Goal: Task Accomplishment & Management: Manage account settings

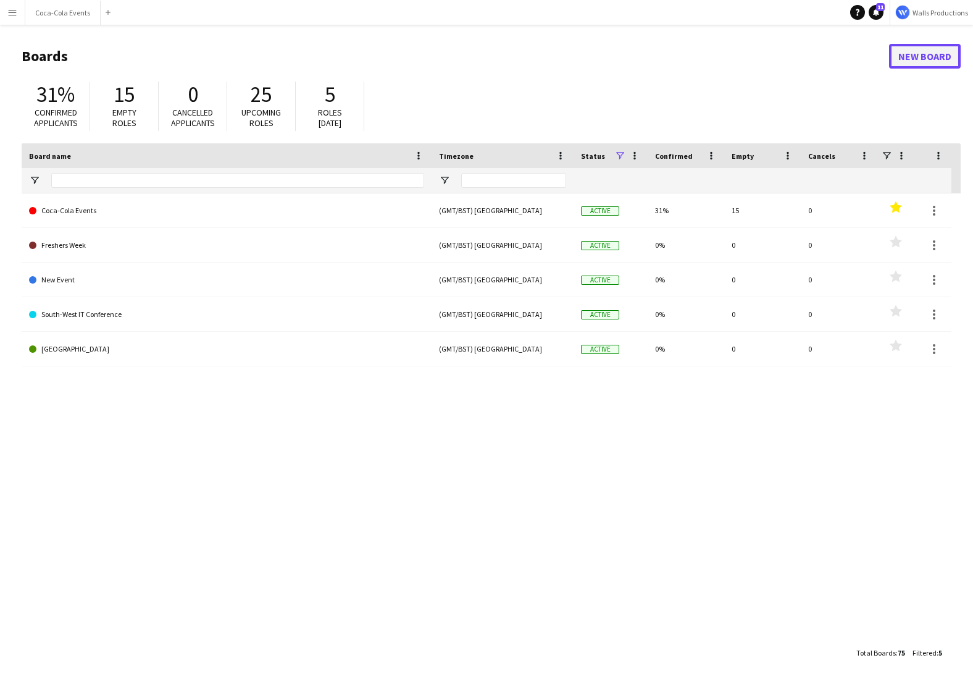
click at [923, 51] on link "New Board" at bounding box center [925, 56] width 72 height 25
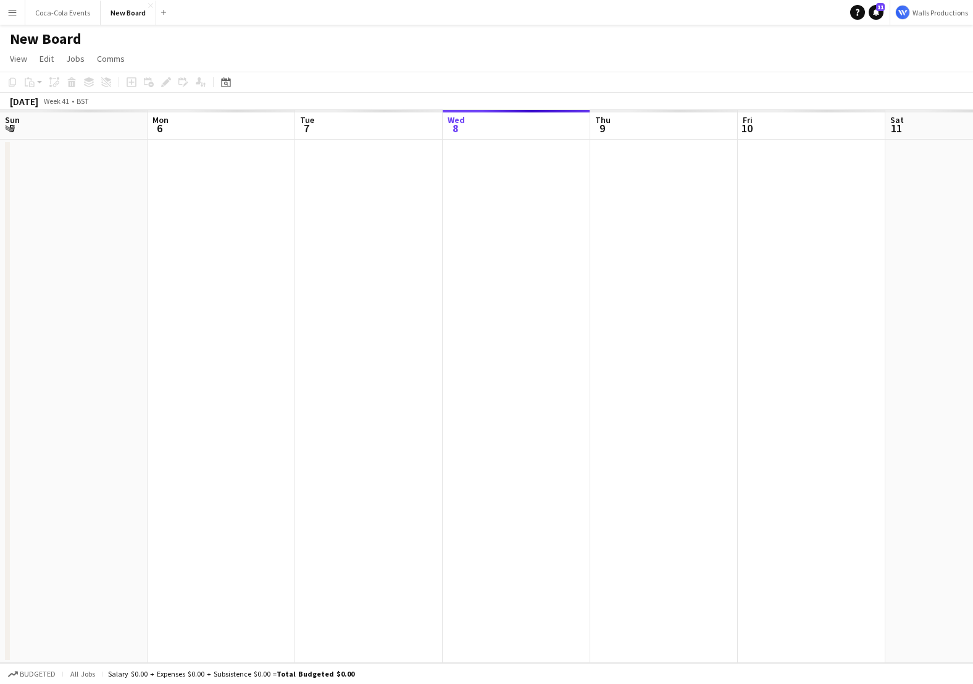
scroll to position [0, 295]
click at [59, 37] on h1 "New Board" at bounding box center [46, 39] width 72 height 19
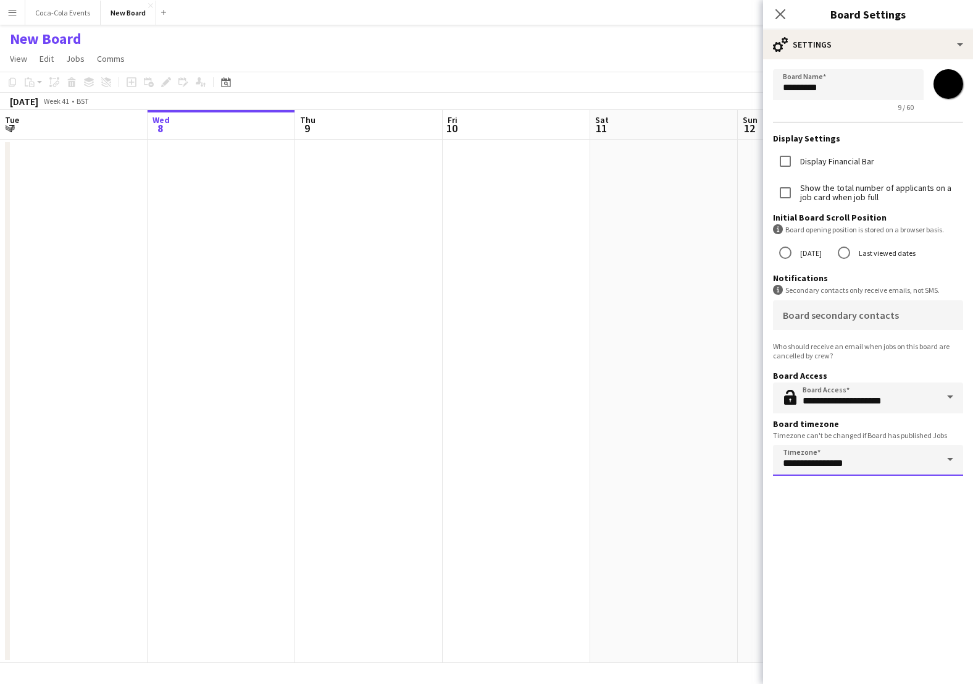
click at [832, 459] on input "**********" at bounding box center [868, 460] width 190 height 31
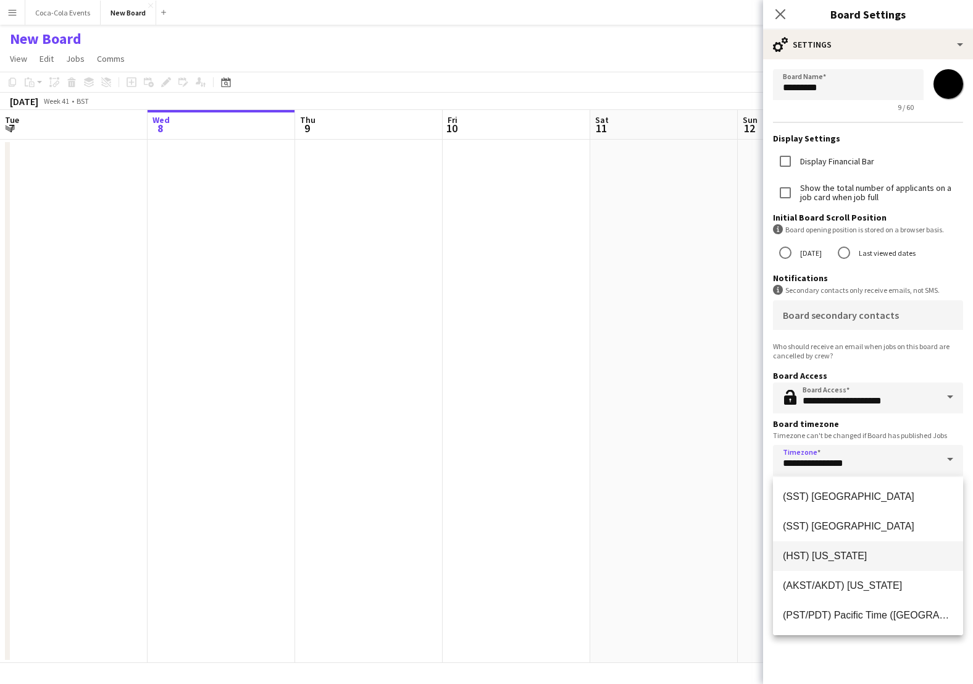
click at [844, 557] on span "(HST) [US_STATE]" at bounding box center [868, 556] width 170 height 12
type input "**********"
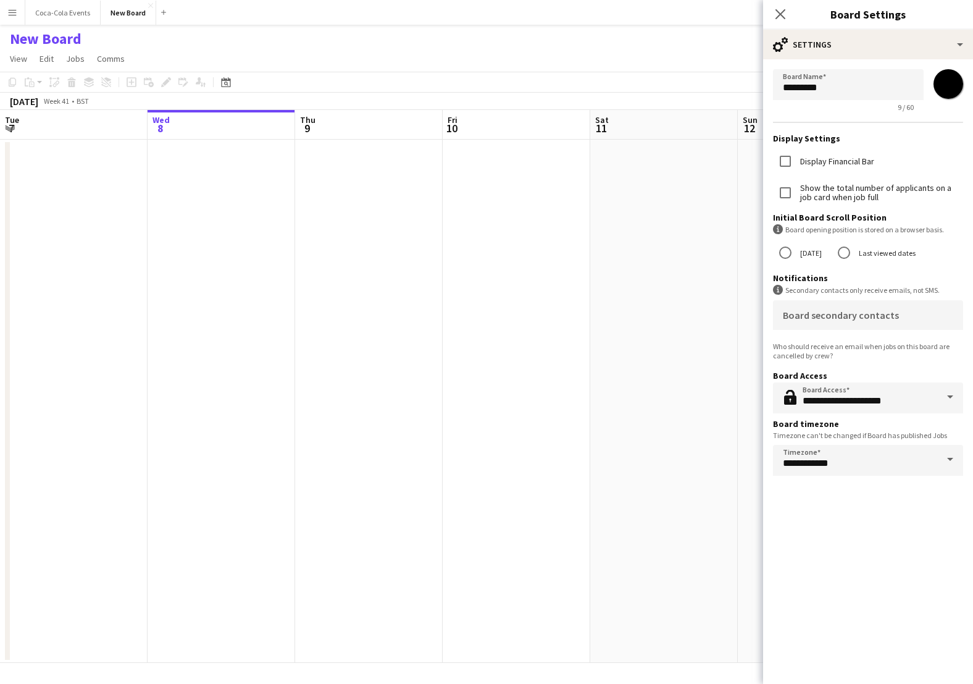
click at [553, 433] on app-date-cell at bounding box center [517, 401] width 148 height 523
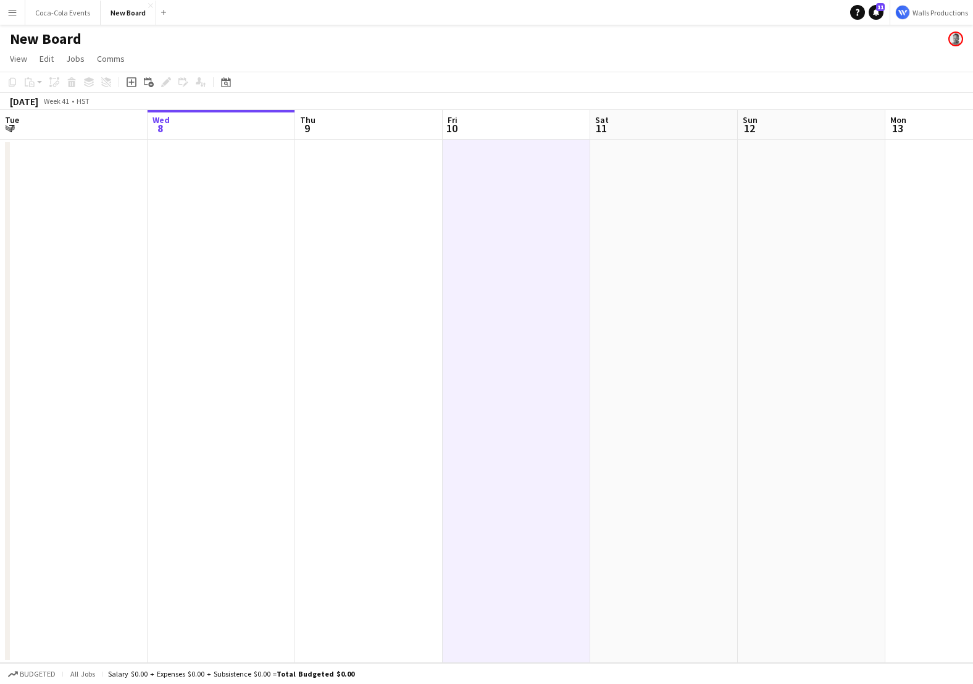
click at [217, 219] on app-date-cell at bounding box center [222, 401] width 148 height 523
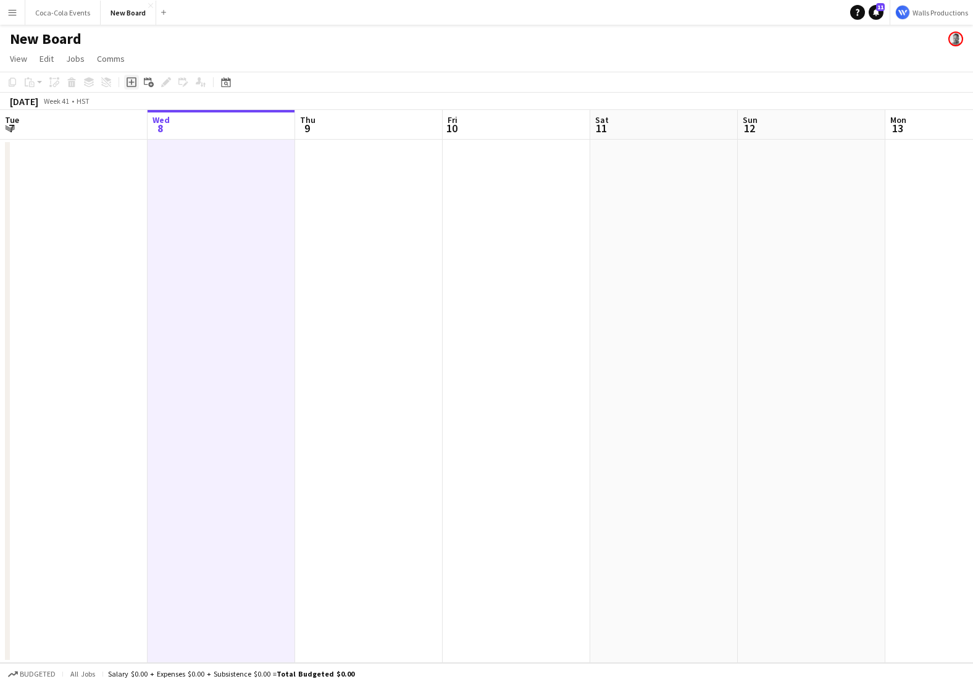
click at [127, 84] on icon at bounding box center [132, 82] width 10 height 10
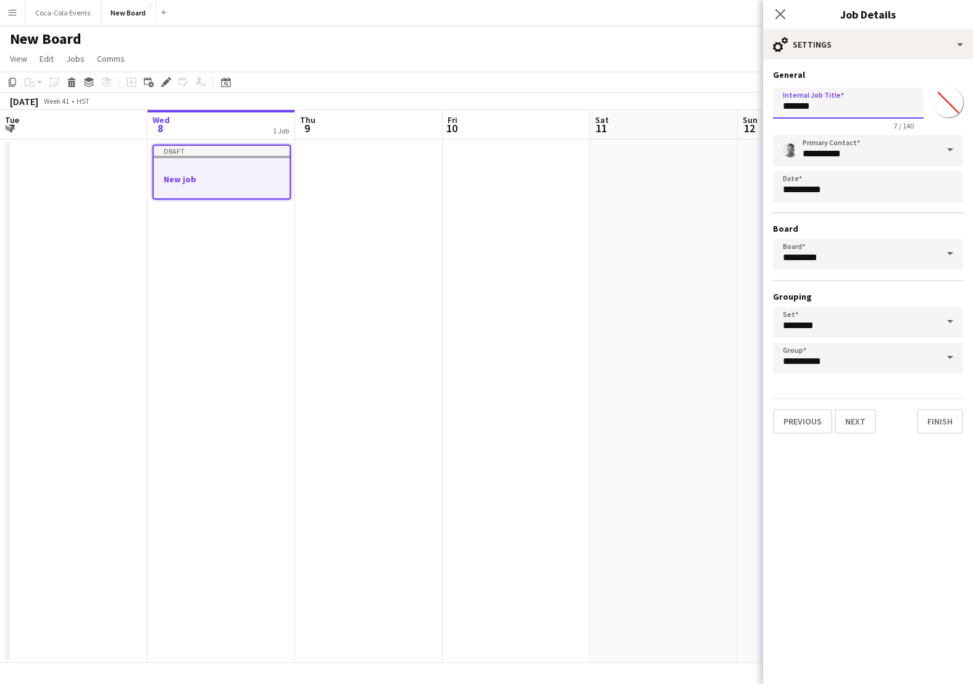
click at [847, 108] on input "*******" at bounding box center [848, 103] width 151 height 31
type input "******"
click at [858, 422] on button "Next" at bounding box center [855, 421] width 41 height 25
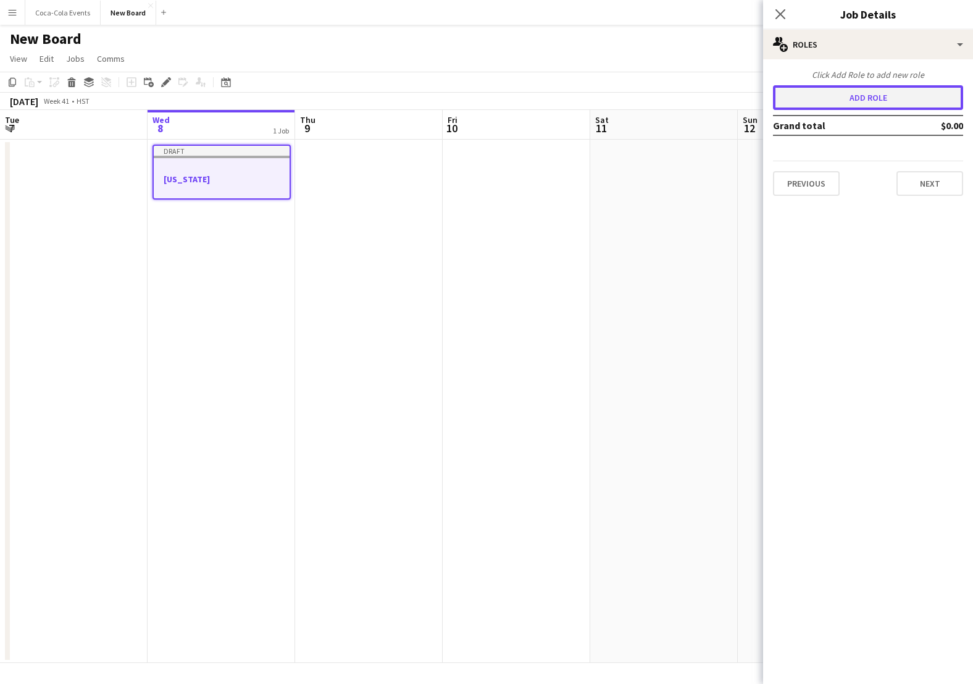
click at [821, 98] on button "Add role" at bounding box center [868, 97] width 190 height 25
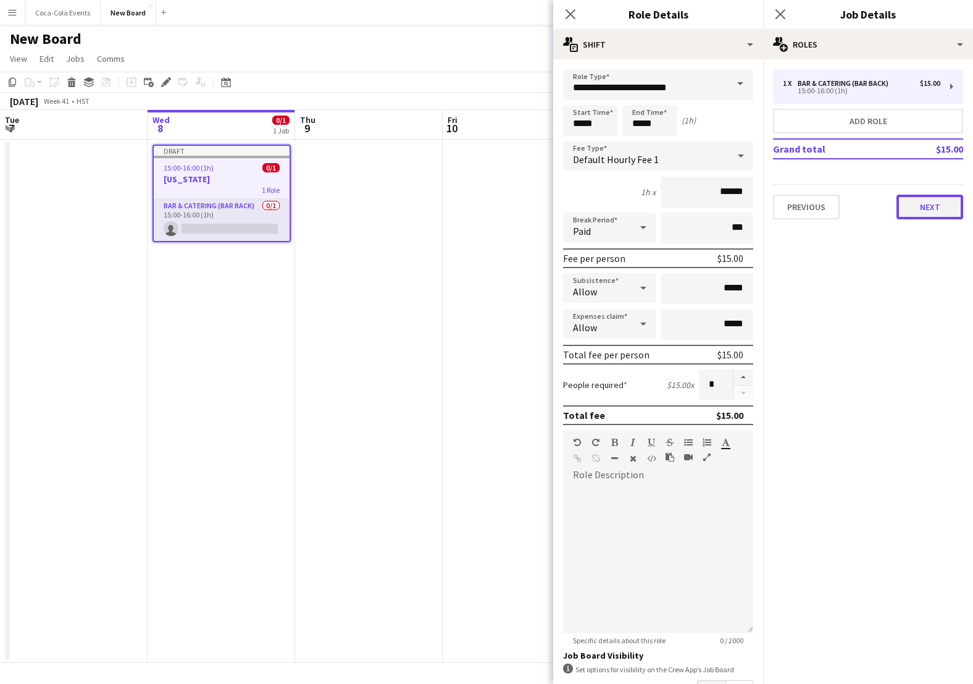
click at [938, 207] on button "Next" at bounding box center [930, 207] width 67 height 25
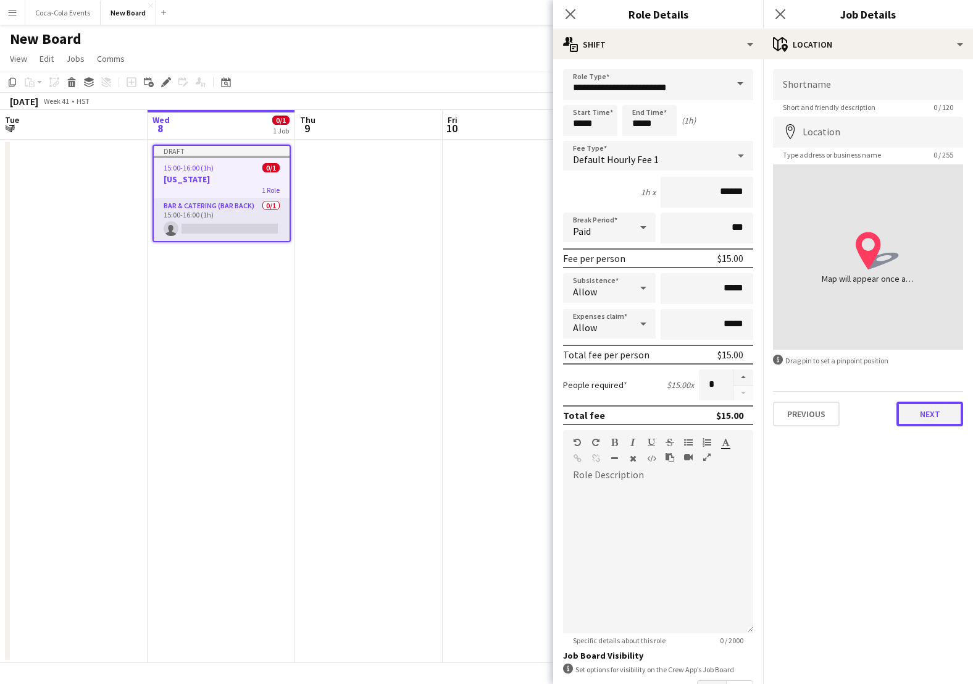
click at [922, 415] on button "Next" at bounding box center [930, 413] width 67 height 25
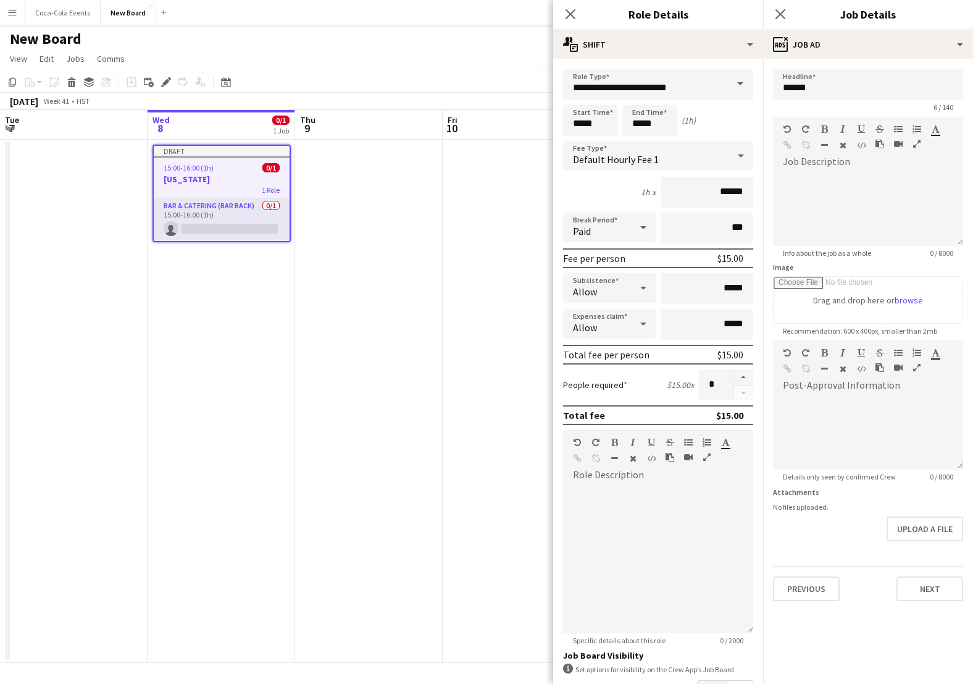
click at [339, 278] on app-date-cell at bounding box center [369, 401] width 148 height 523
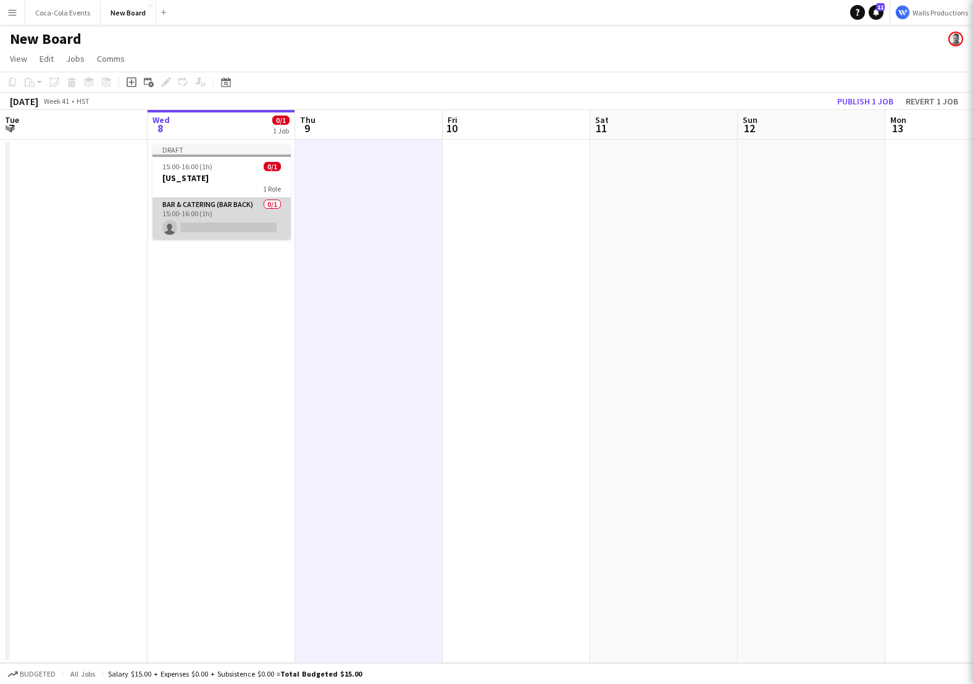
click at [220, 206] on app-card-role "Bar & Catering (Bar Back) 0/1 15:00-16:00 (1h) single-neutral-actions" at bounding box center [222, 219] width 138 height 42
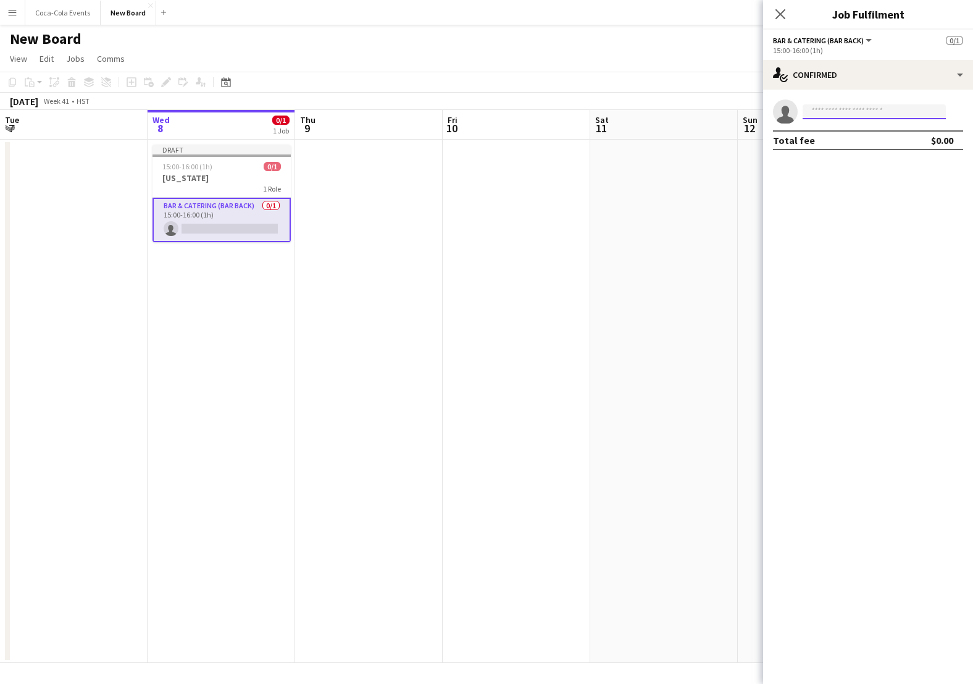
click at [810, 107] on input at bounding box center [874, 111] width 143 height 15
click at [798, 104] on div at bounding box center [798, 104] width 0 height 0
type input "*****"
click at [886, 136] on span "[PERSON_NAME][EMAIL_ADDRESS][DOMAIN_NAME]" at bounding box center [874, 140] width 123 height 10
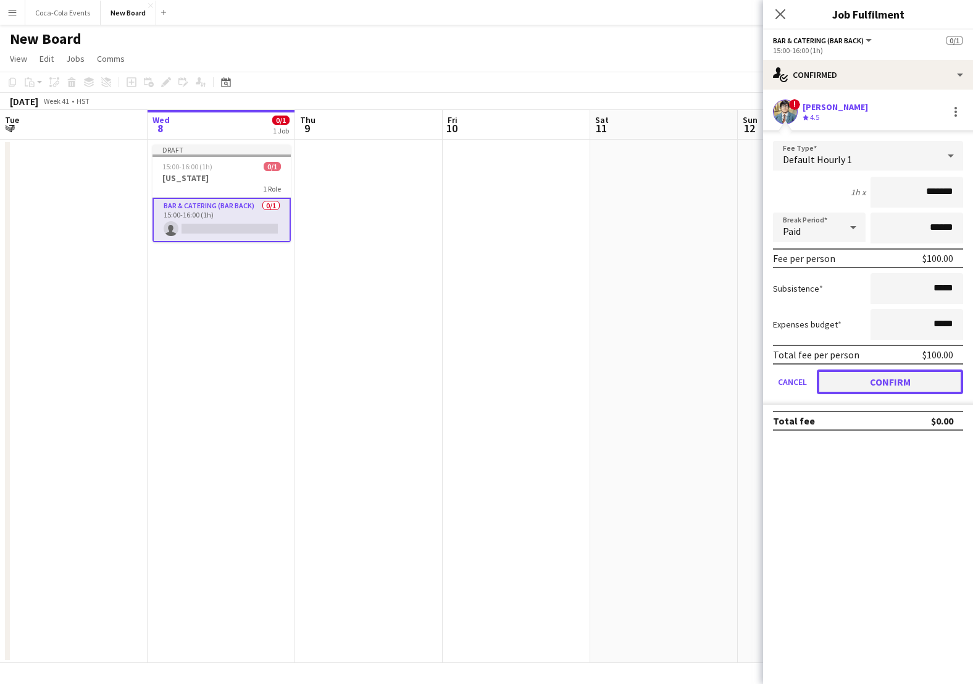
click at [869, 376] on button "Confirm" at bounding box center [890, 381] width 146 height 25
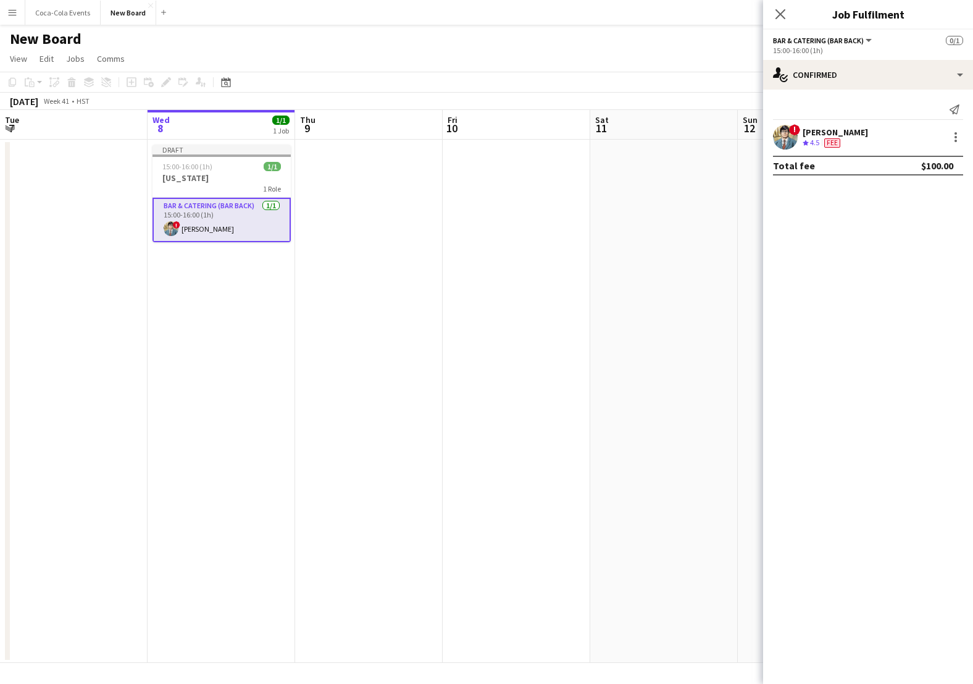
click at [530, 372] on app-date-cell at bounding box center [517, 401] width 148 height 523
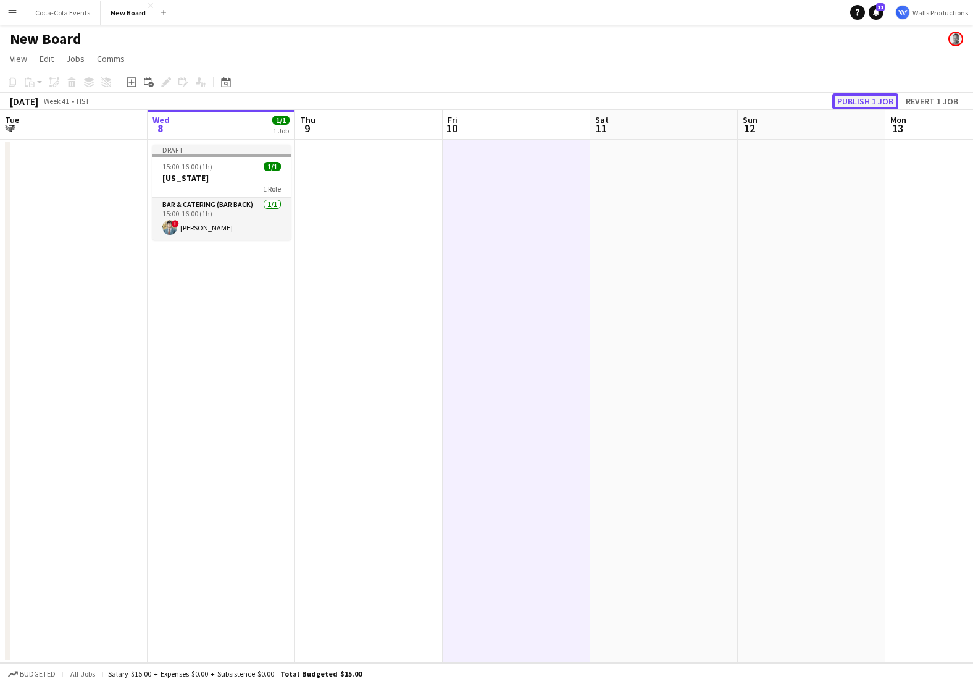
click at [874, 98] on button "Publish 1 job" at bounding box center [865, 101] width 66 height 16
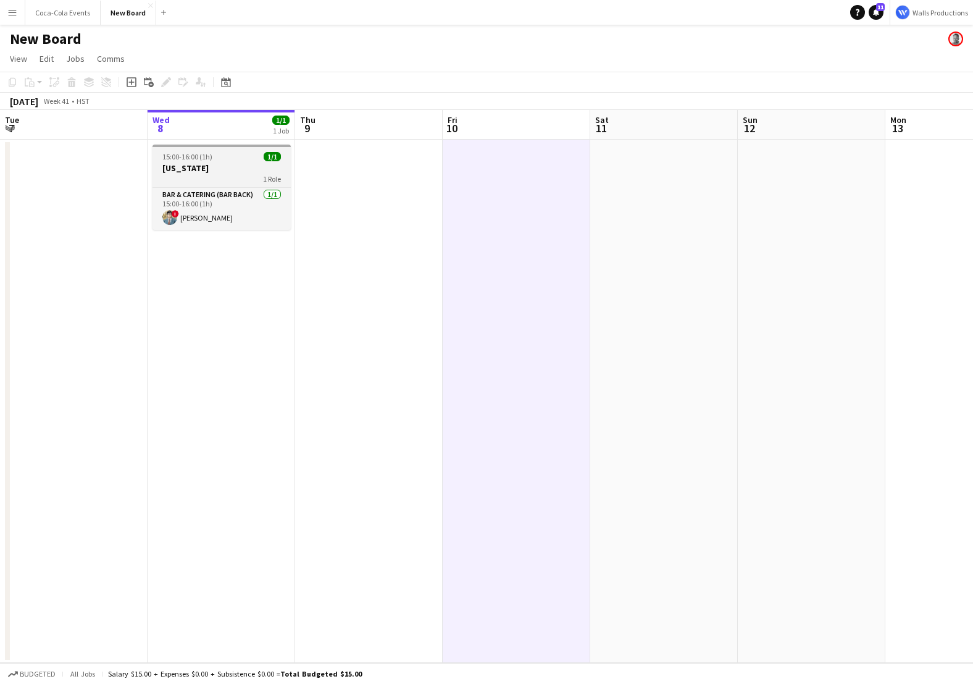
click at [190, 167] on h3 "[US_STATE]" at bounding box center [222, 167] width 138 height 11
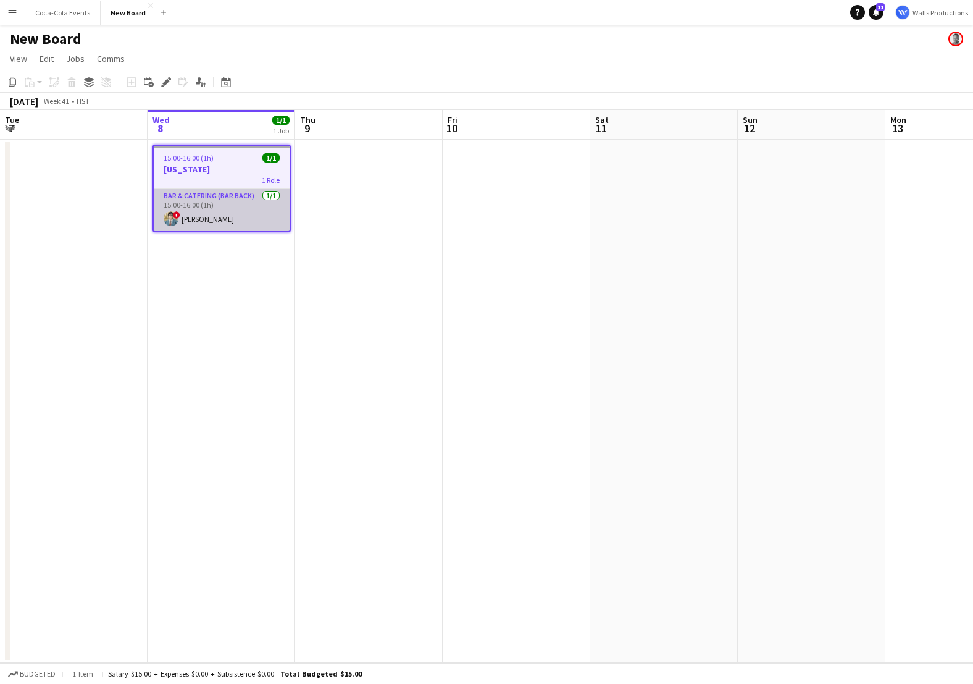
click at [214, 195] on app-card-role "Bar & Catering (Bar Back) [DATE] 15:00-16:00 (1h) ! [PERSON_NAME]" at bounding box center [222, 210] width 136 height 42
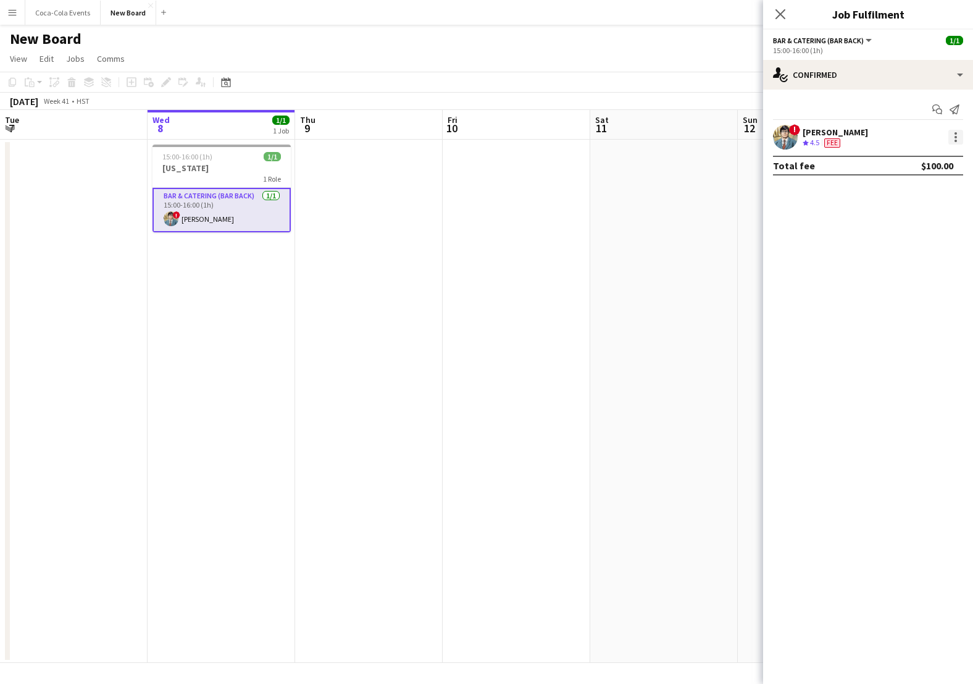
click at [952, 138] on div at bounding box center [955, 137] width 15 height 15
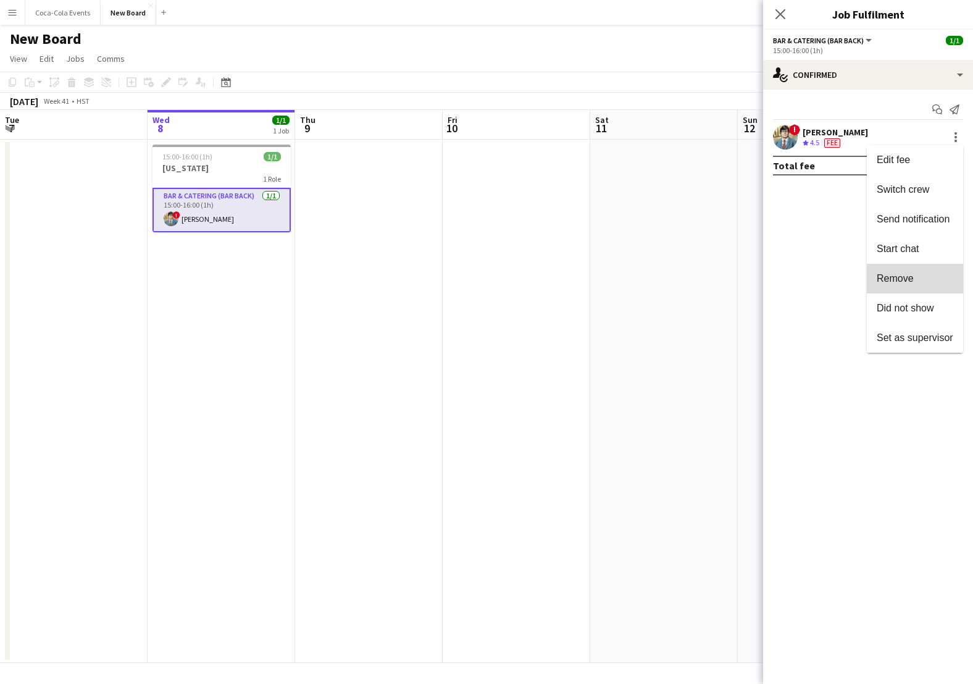
click at [910, 282] on span "Remove" at bounding box center [895, 278] width 37 height 10
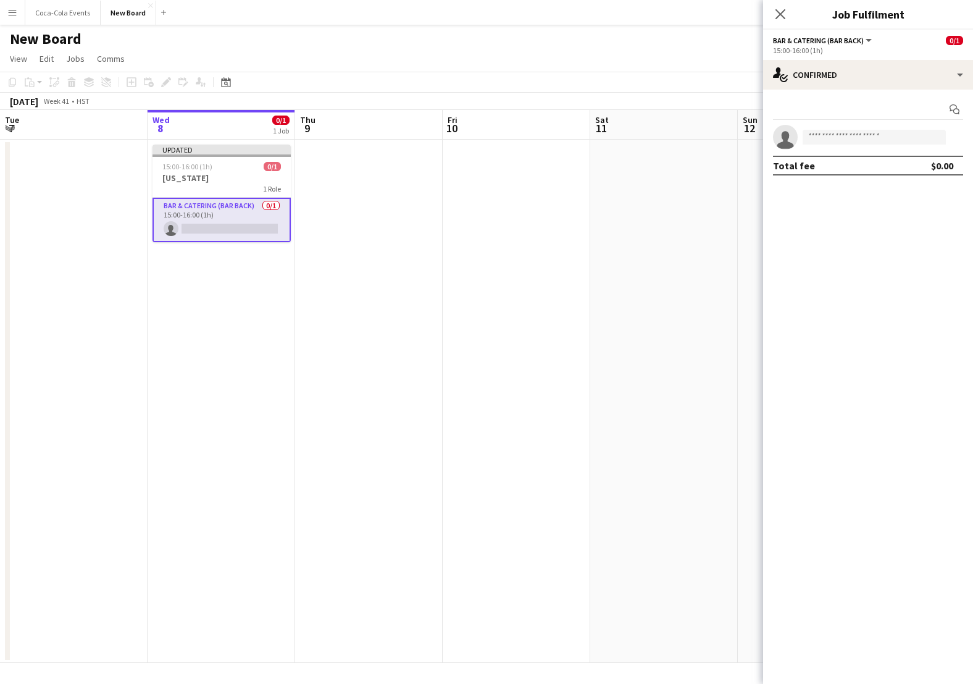
click at [458, 366] on app-date-cell at bounding box center [517, 401] width 148 height 523
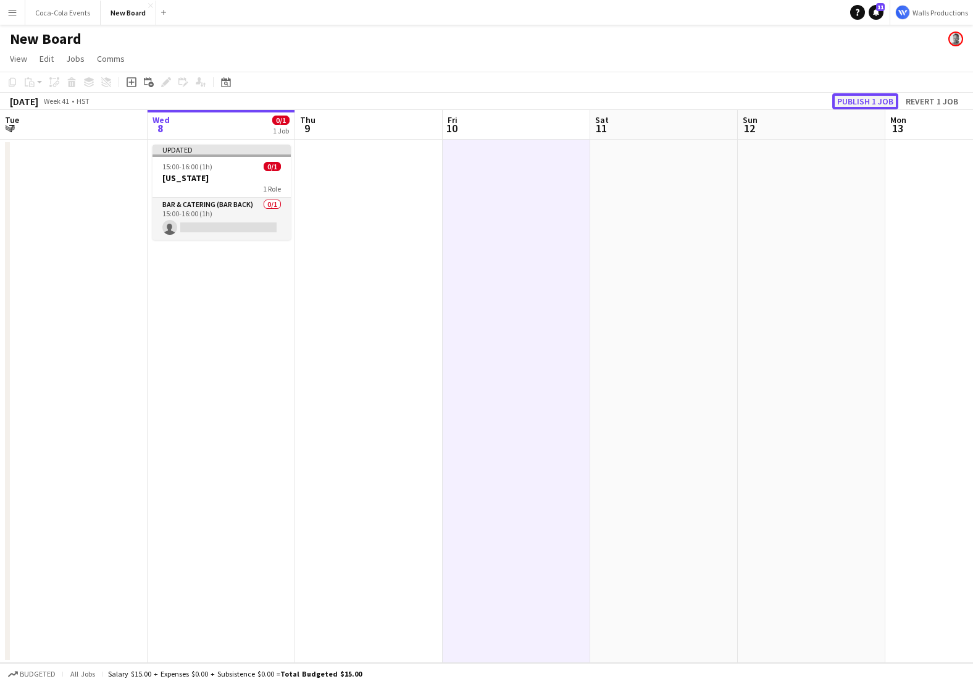
click at [845, 104] on button "Publish 1 job" at bounding box center [865, 101] width 66 height 16
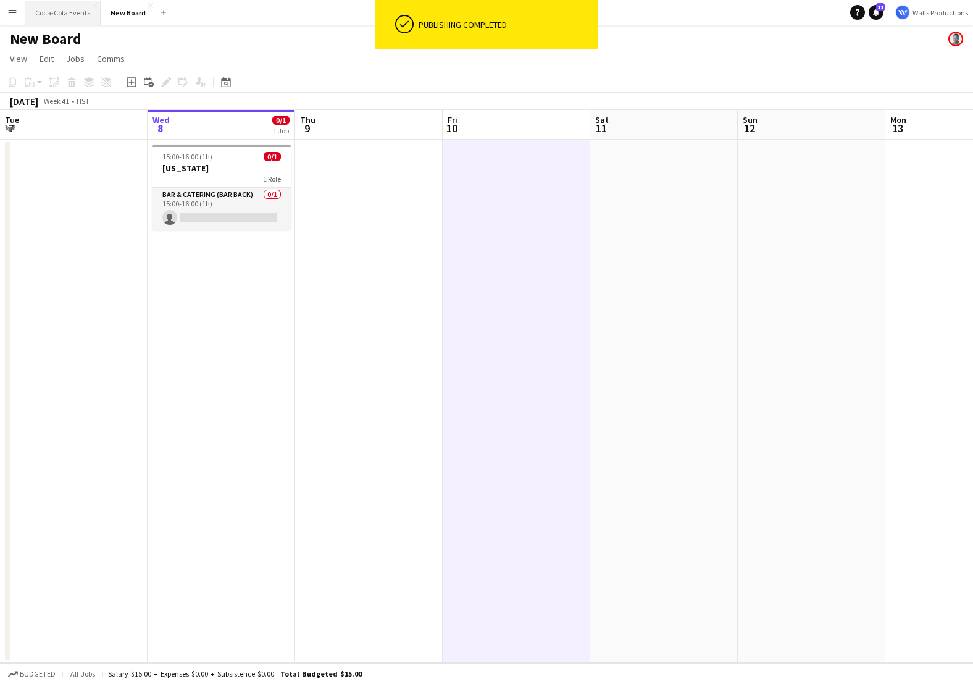
click at [60, 10] on button "Coca-Cola Events Close" at bounding box center [62, 13] width 75 height 24
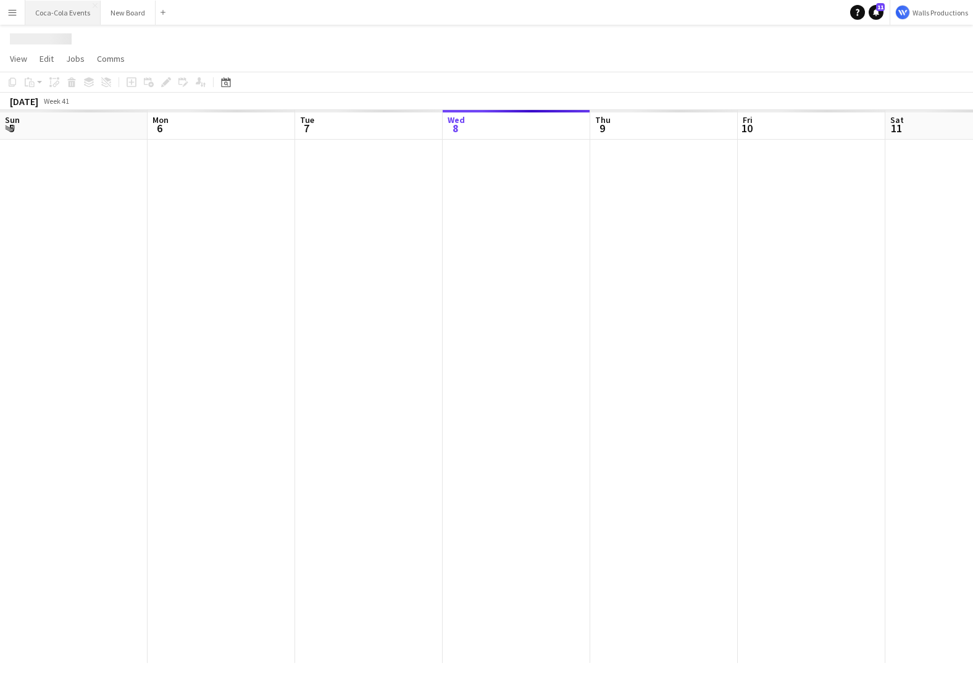
scroll to position [0, 295]
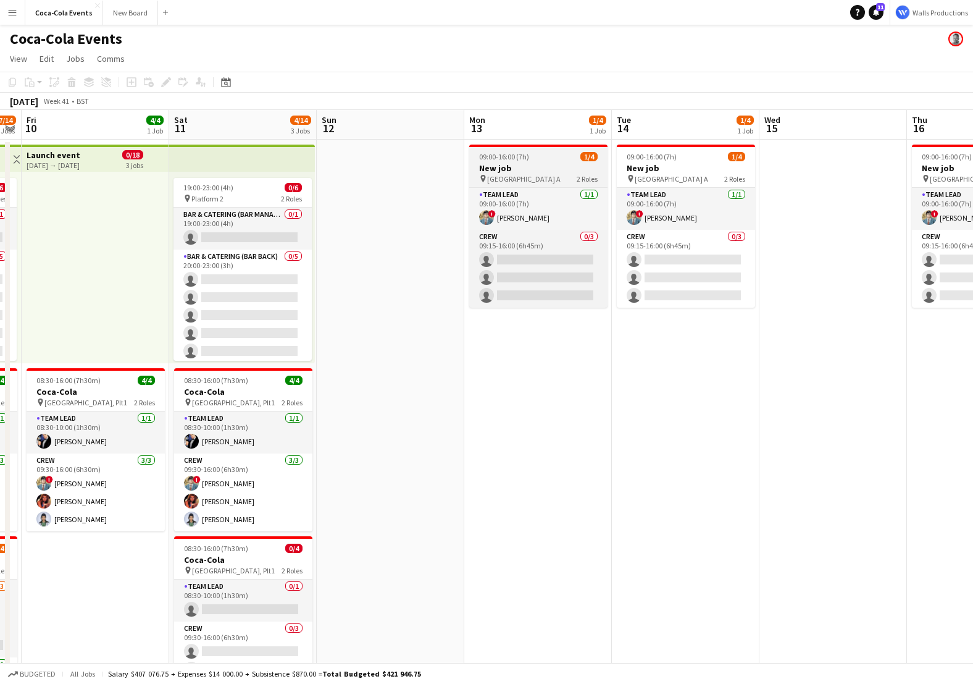
click at [512, 161] on span "09:00-16:00 (7h)" at bounding box center [504, 156] width 50 height 9
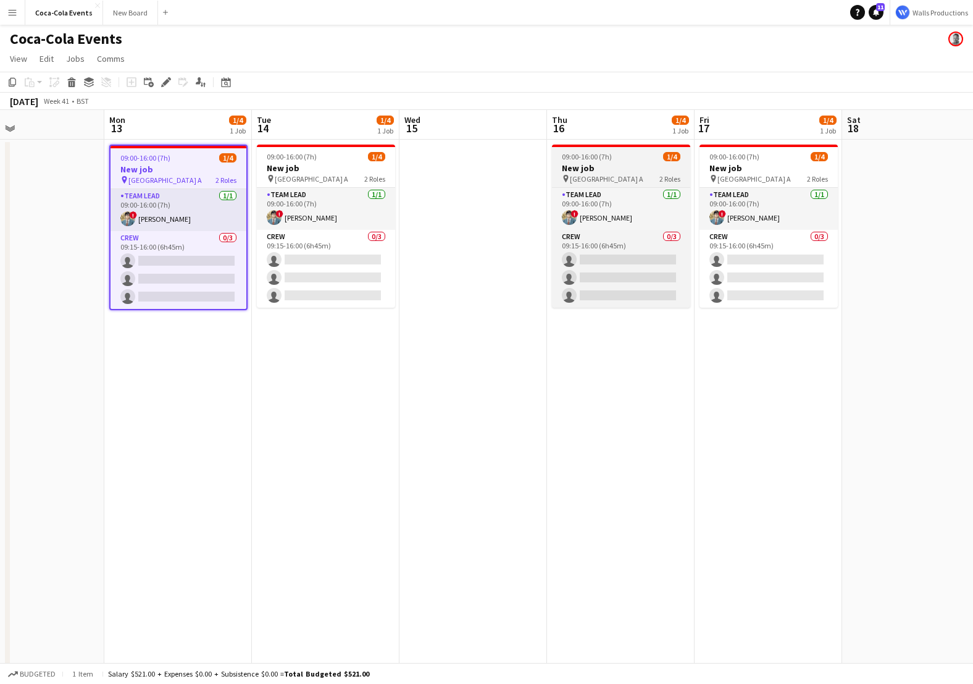
scroll to position [0, 404]
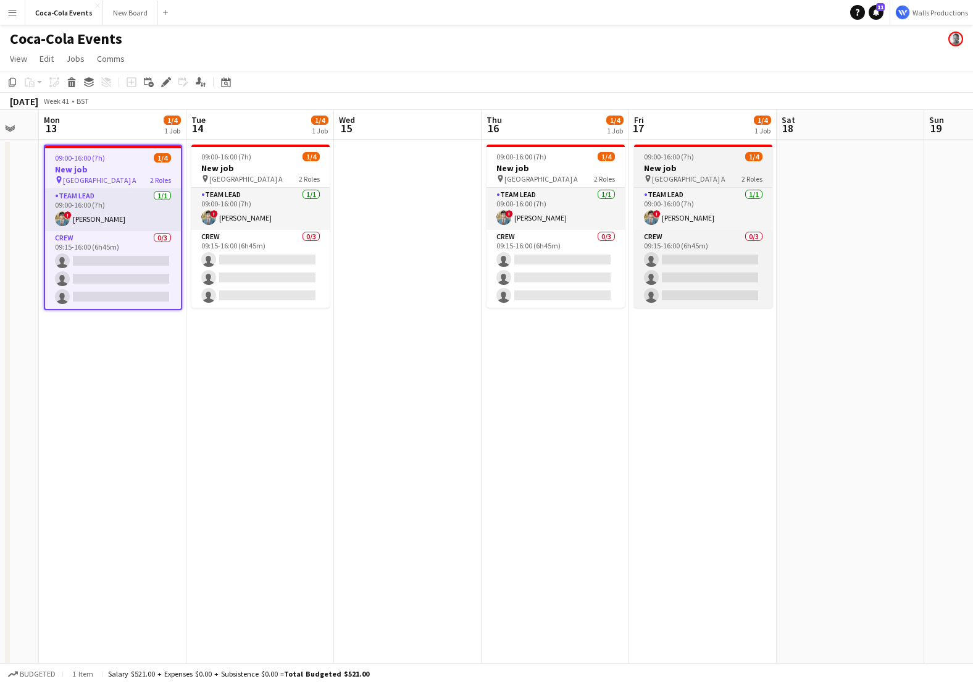
click at [694, 165] on h3 "New job" at bounding box center [703, 167] width 138 height 11
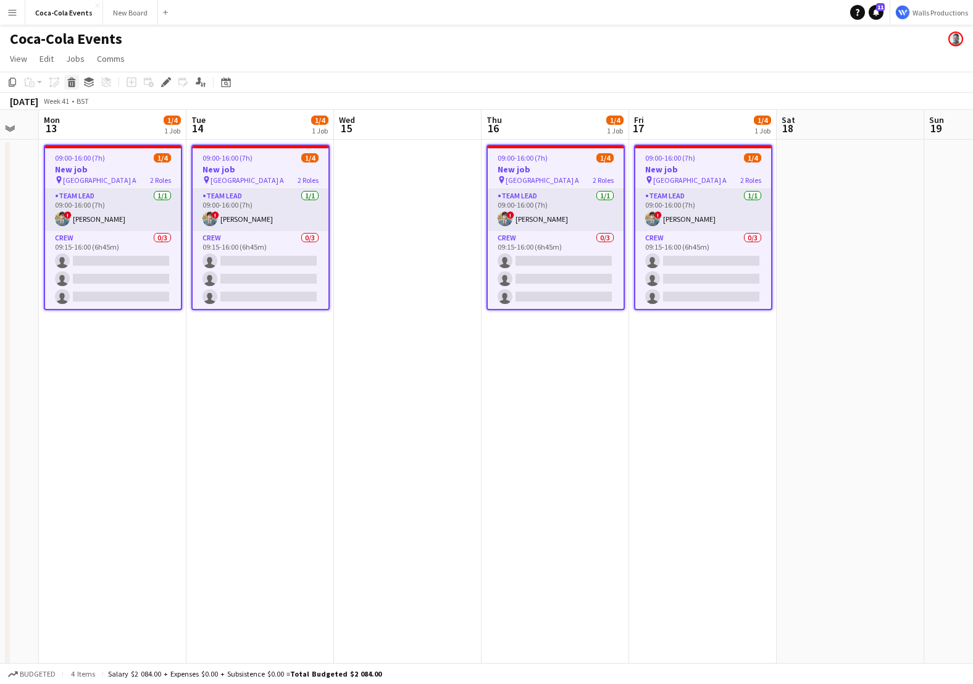
click at [75, 83] on icon at bounding box center [72, 84] width 7 height 6
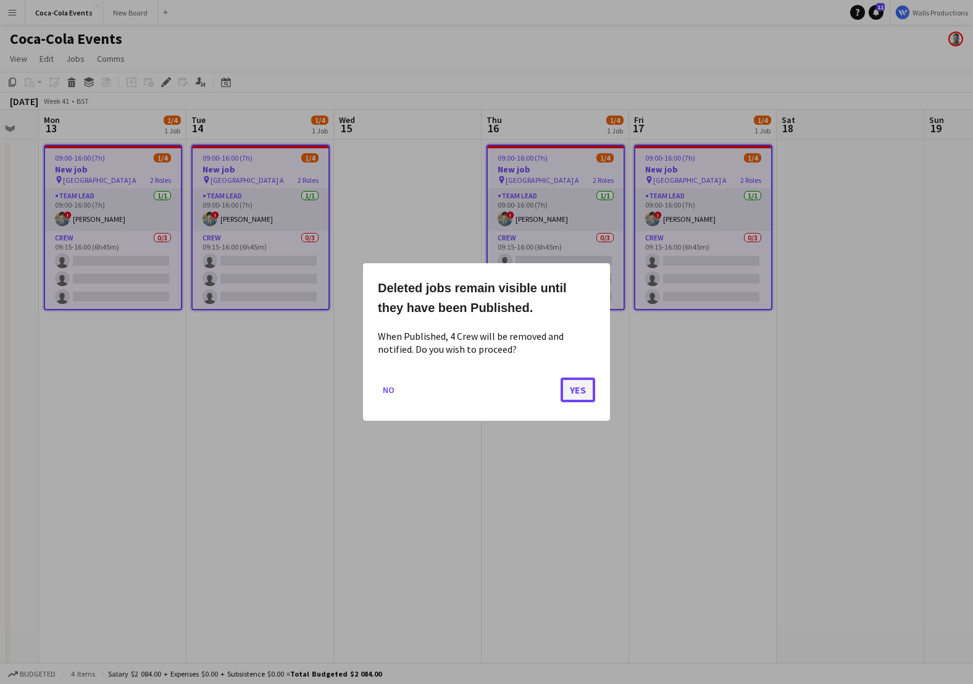
click at [586, 383] on button "Yes" at bounding box center [578, 389] width 35 height 25
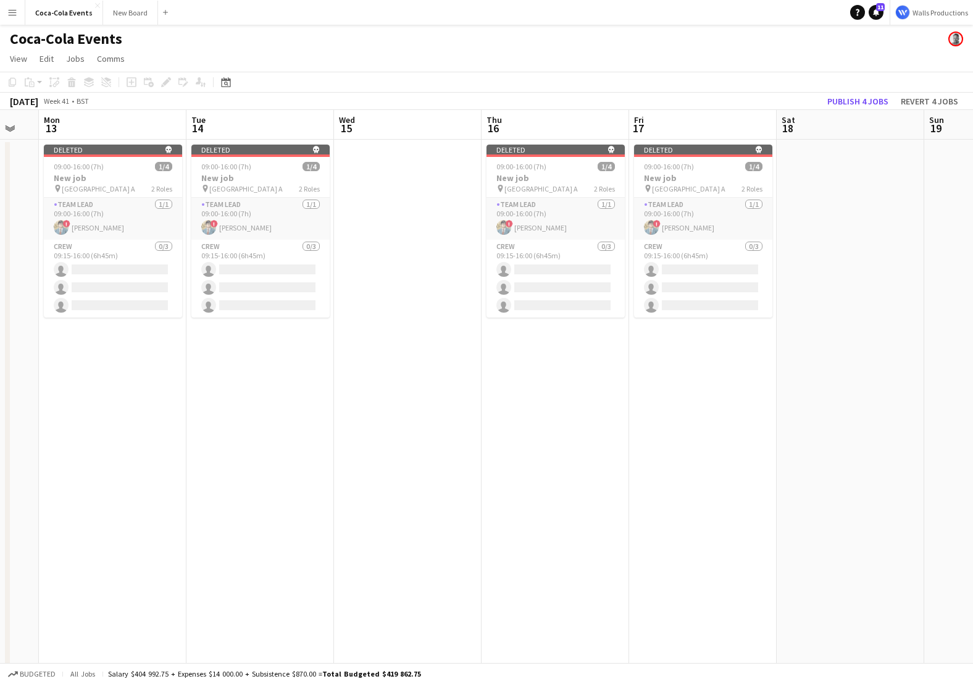
scroll to position [0, 395]
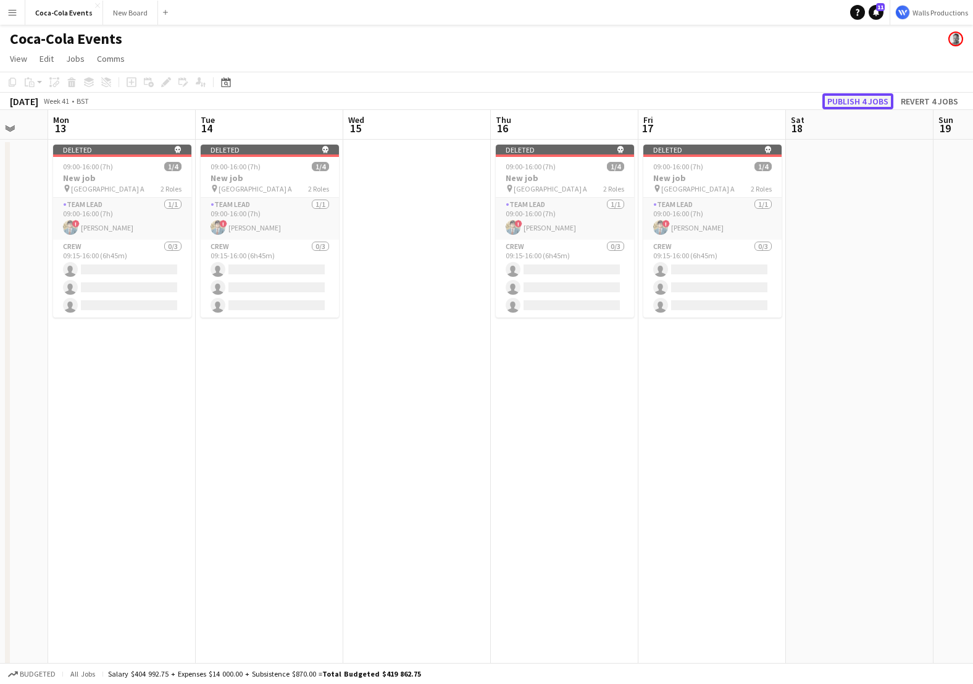
click at [832, 107] on button "Publish 4 jobs" at bounding box center [857, 101] width 71 height 16
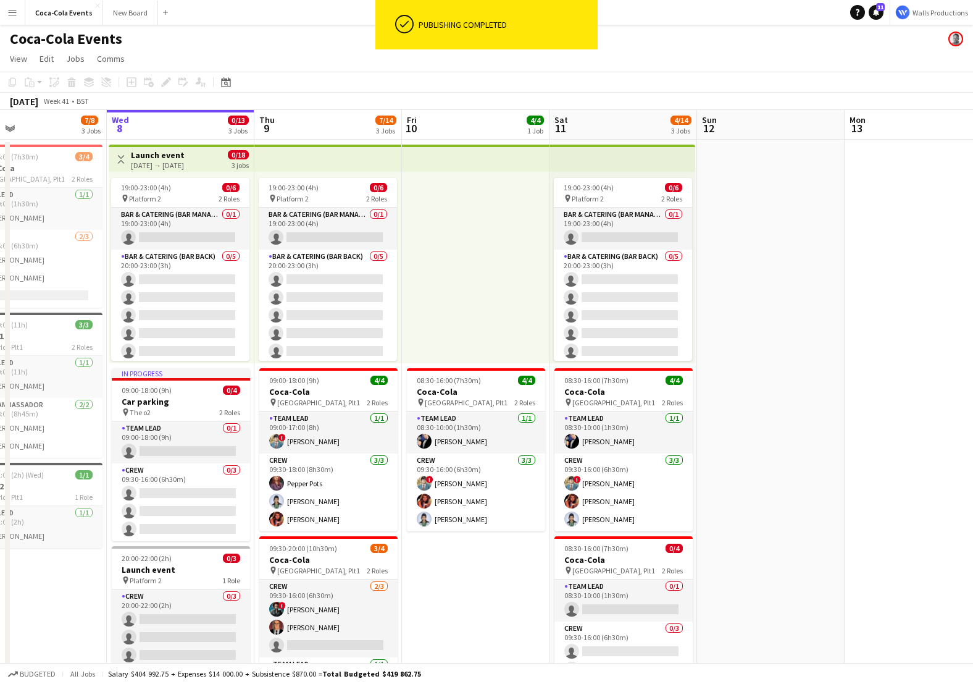
scroll to position [0, 327]
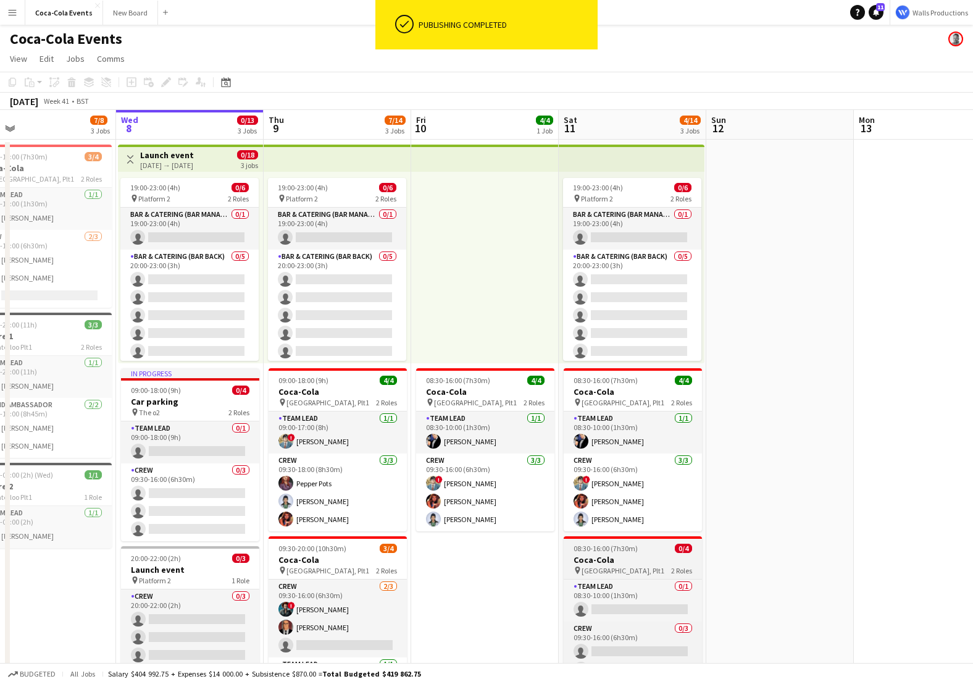
click at [604, 567] on span "[GEOGRAPHIC_DATA], Plt1" at bounding box center [623, 570] width 83 height 9
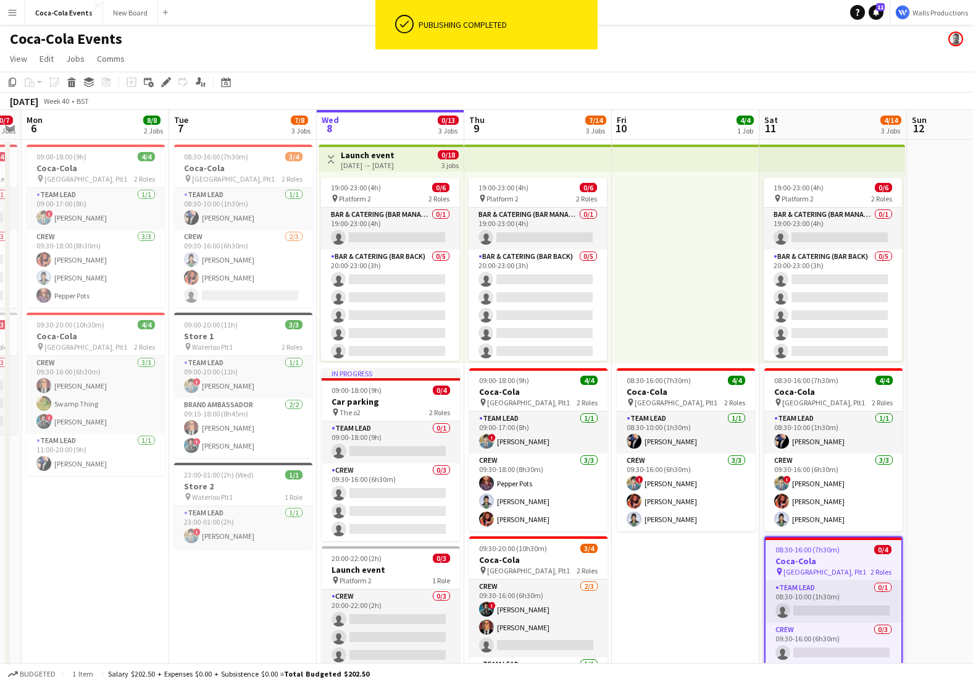
scroll to position [0, 296]
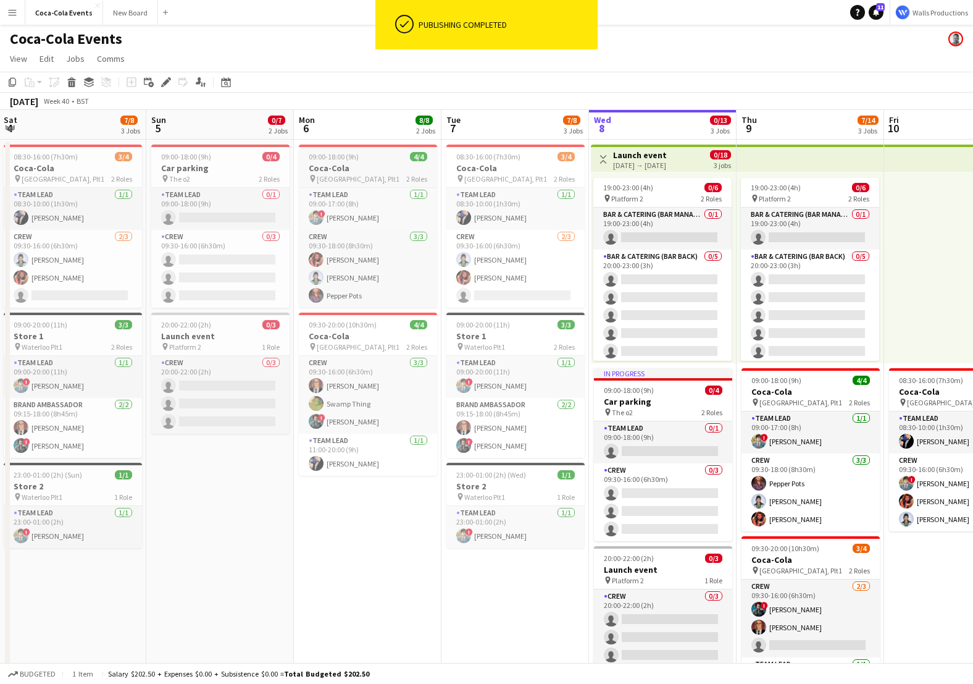
click at [332, 162] on app-job-card "09:00-18:00 (9h) 4/4 Coca-Cola pin Waterloo, Plt1 2 Roles Team Lead [DATE] 09:0…" at bounding box center [368, 225] width 138 height 163
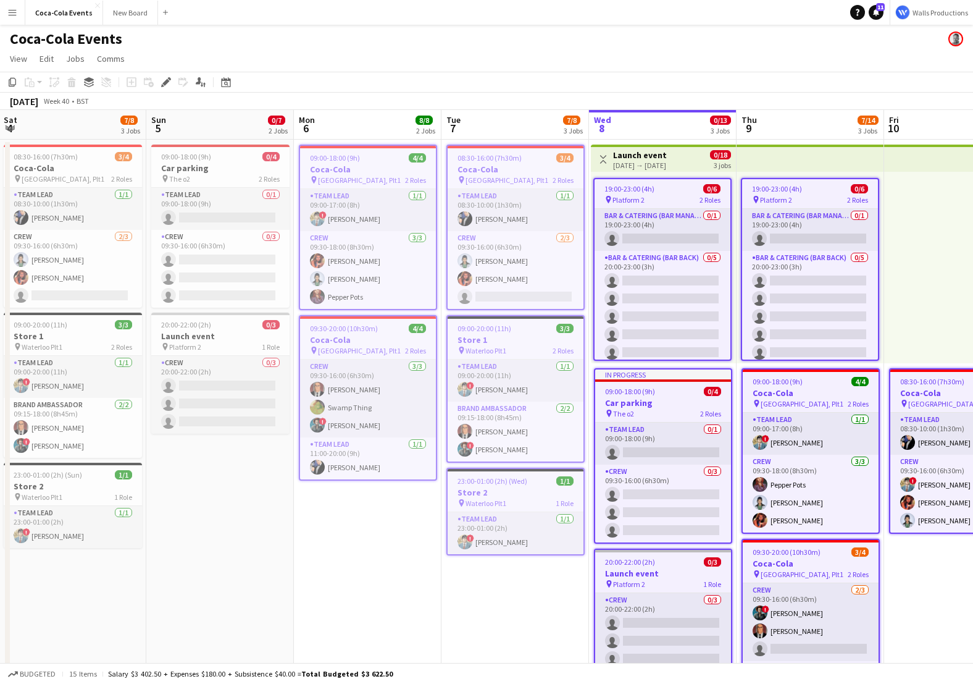
click at [663, 155] on h3 "Launch event" at bounding box center [640, 154] width 54 height 11
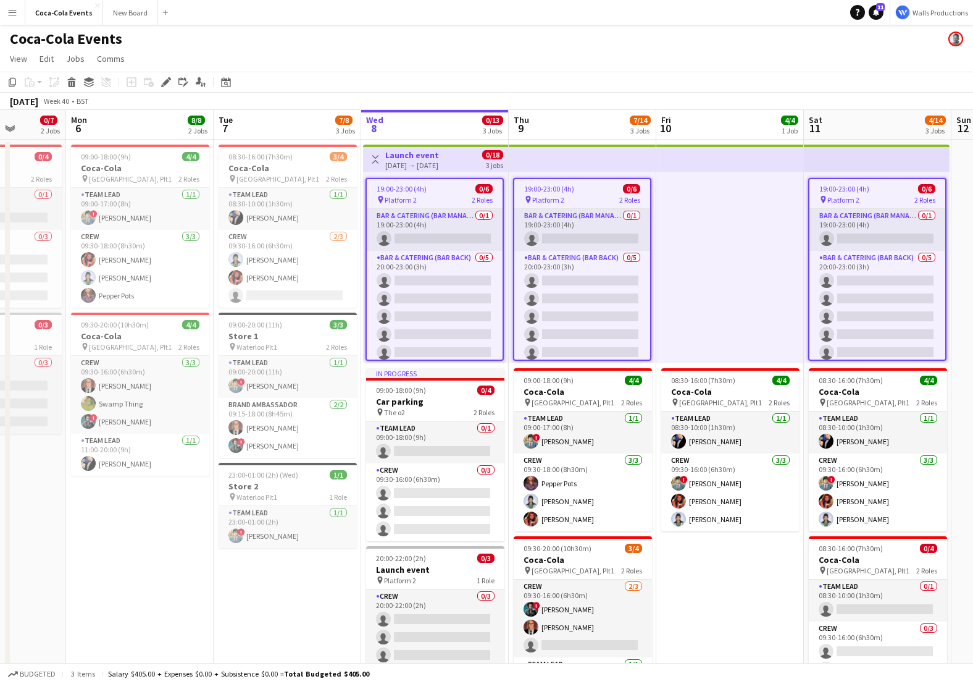
scroll to position [0, 414]
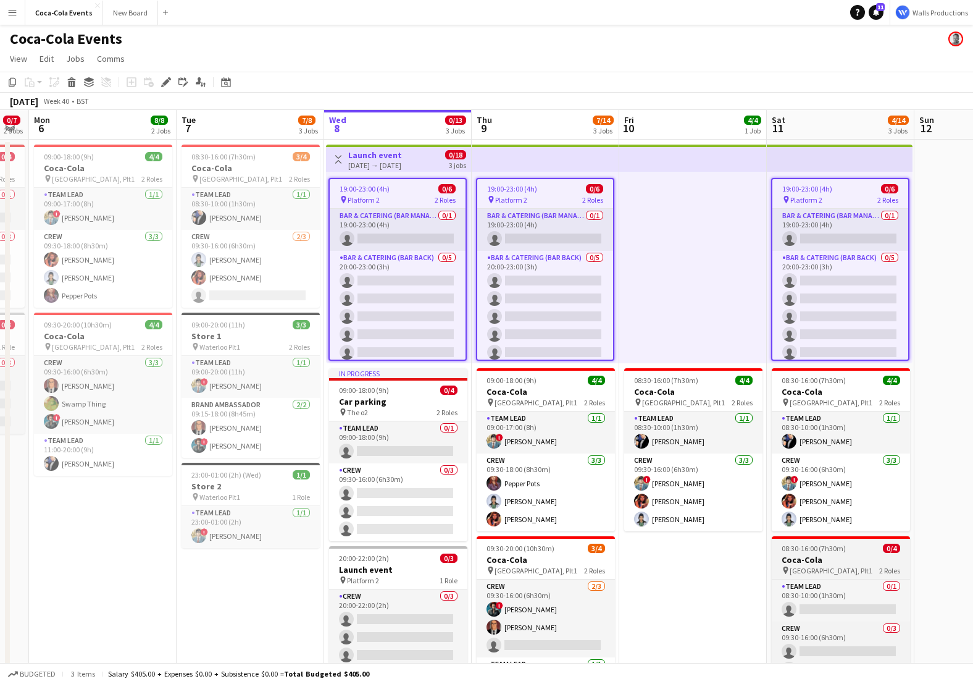
click at [824, 553] on app-job-card "08:30-16:00 (7h30m) 0/4 Coca-Cola pin Waterloo, Plt1 2 Roles Team Lead 0/1 08:3…" at bounding box center [841, 617] width 138 height 163
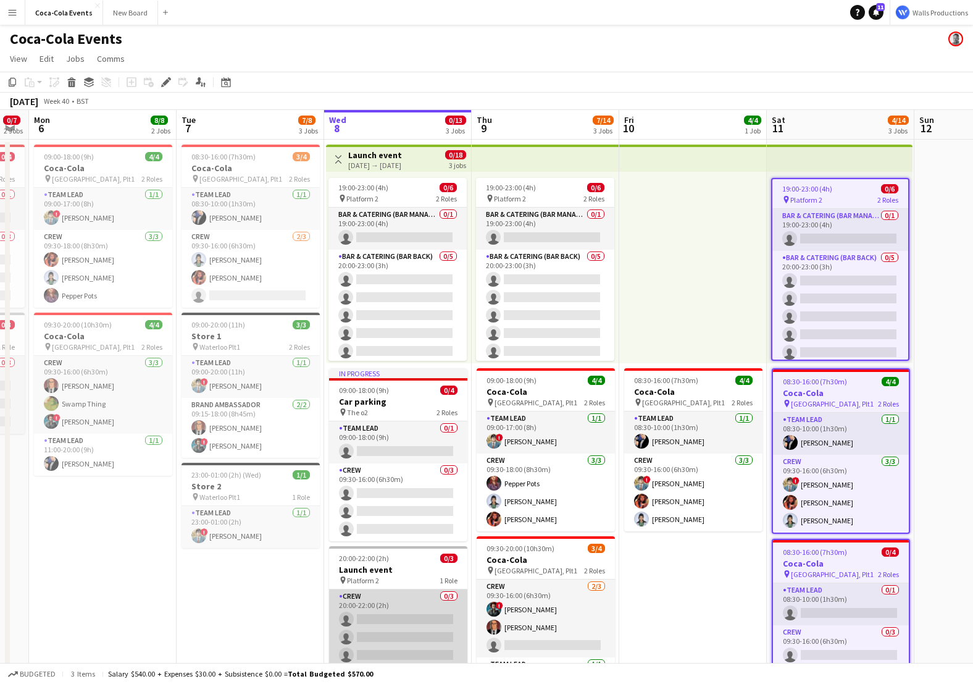
click at [391, 608] on app-card-role "Crew 0/3 20:00-22:00 (2h) single-neutral-actions single-neutral-actions single-…" at bounding box center [398, 628] width 138 height 78
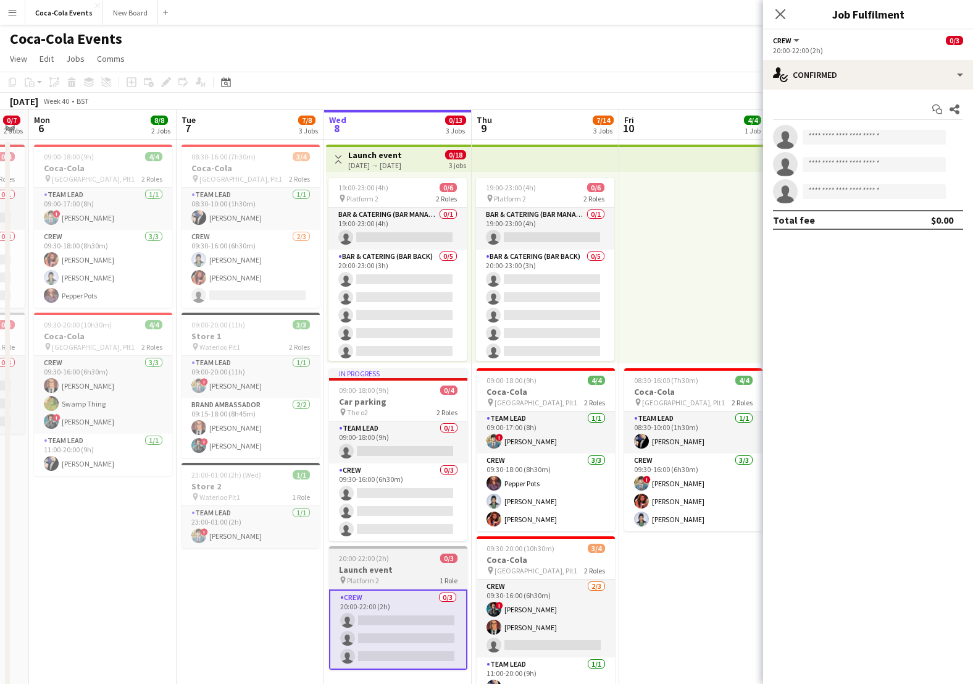
click at [390, 569] on h3 "Launch event" at bounding box center [398, 569] width 138 height 11
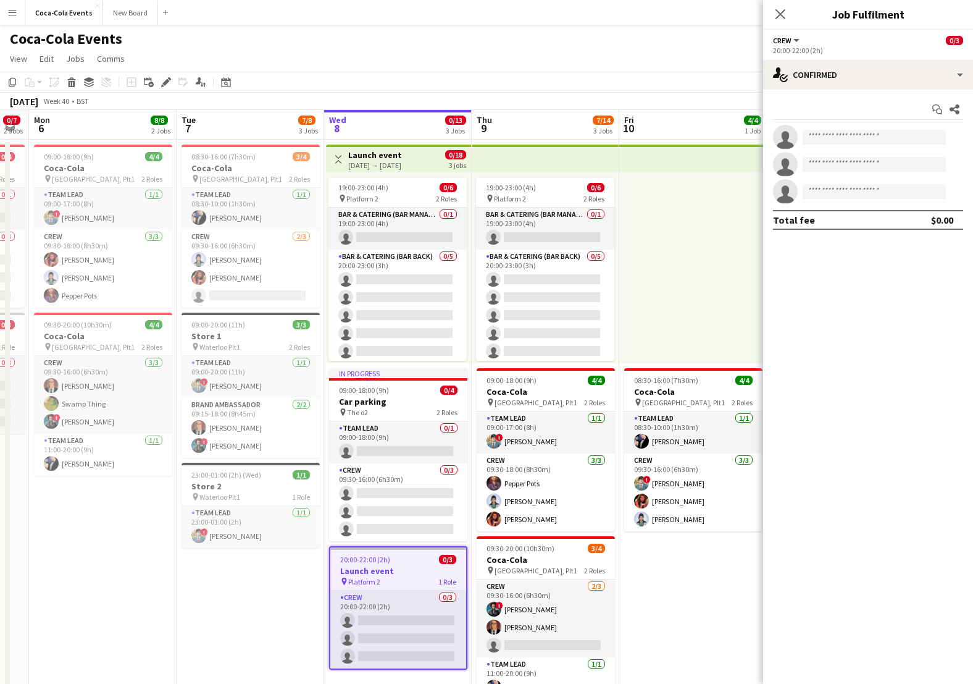
click at [625, 159] on app-top-bar at bounding box center [693, 157] width 148 height 27
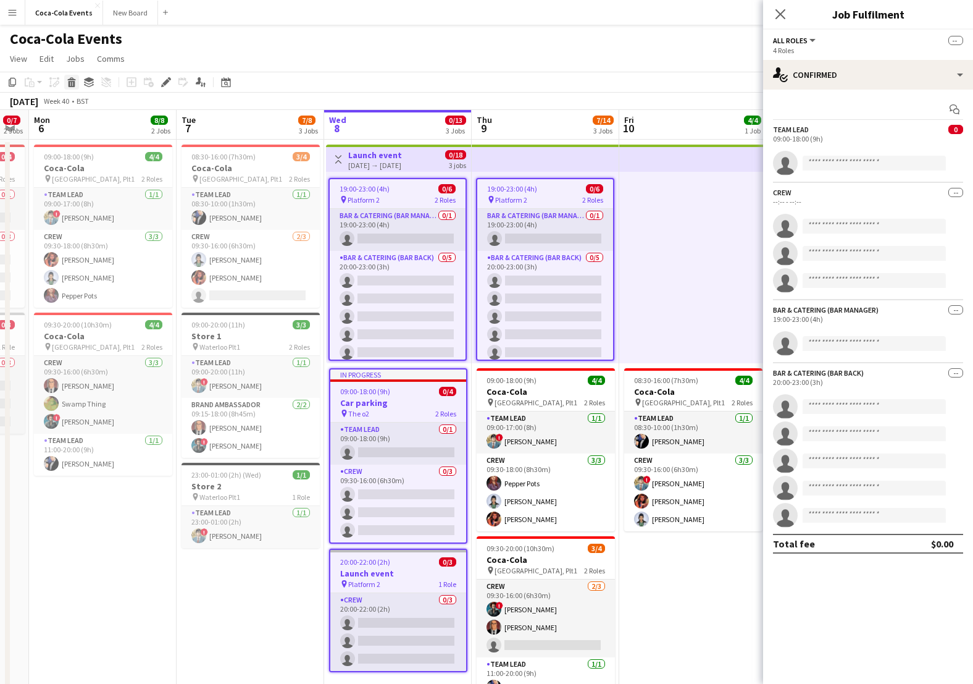
click at [67, 78] on icon "Delete" at bounding box center [72, 82] width 10 height 10
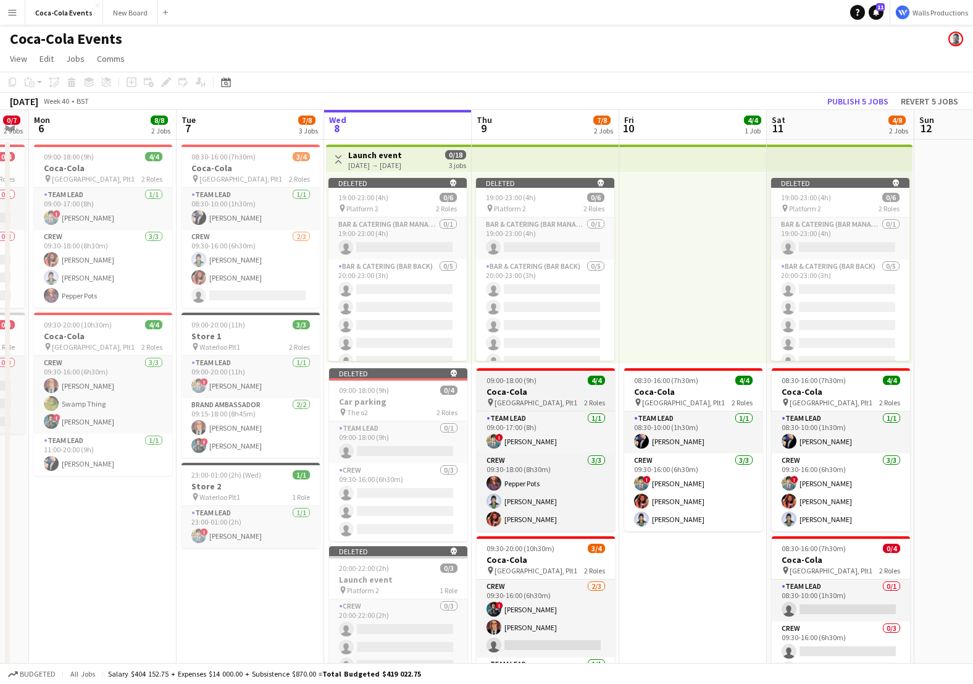
click at [532, 396] on h3 "Coca-Cola" at bounding box center [546, 391] width 138 height 11
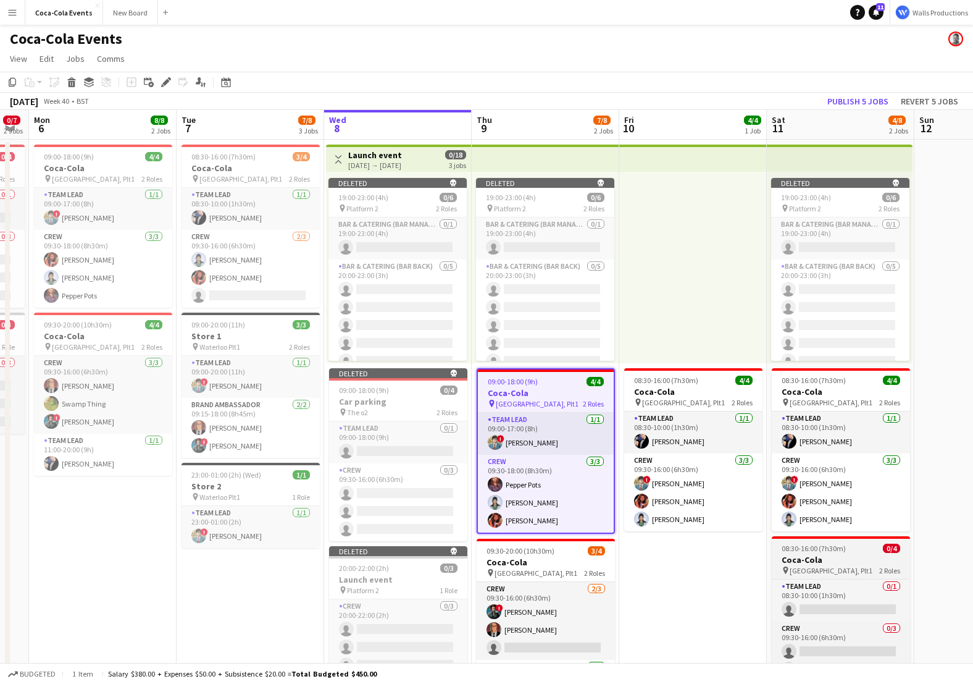
click at [835, 556] on h3 "Coca-Cola" at bounding box center [841, 559] width 138 height 11
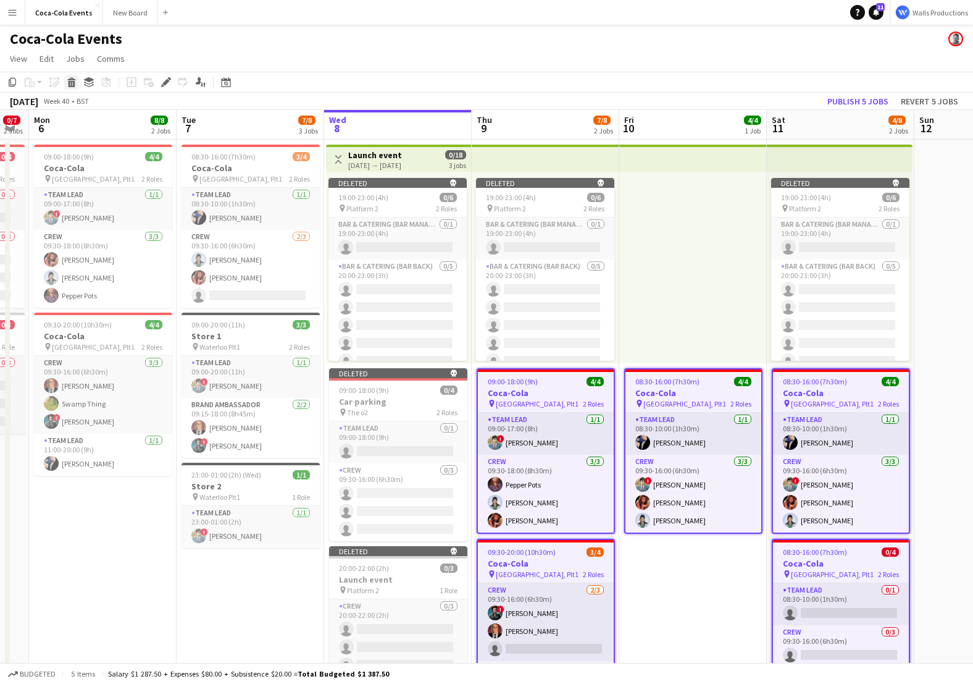
click at [72, 80] on icon "Delete" at bounding box center [72, 82] width 10 height 10
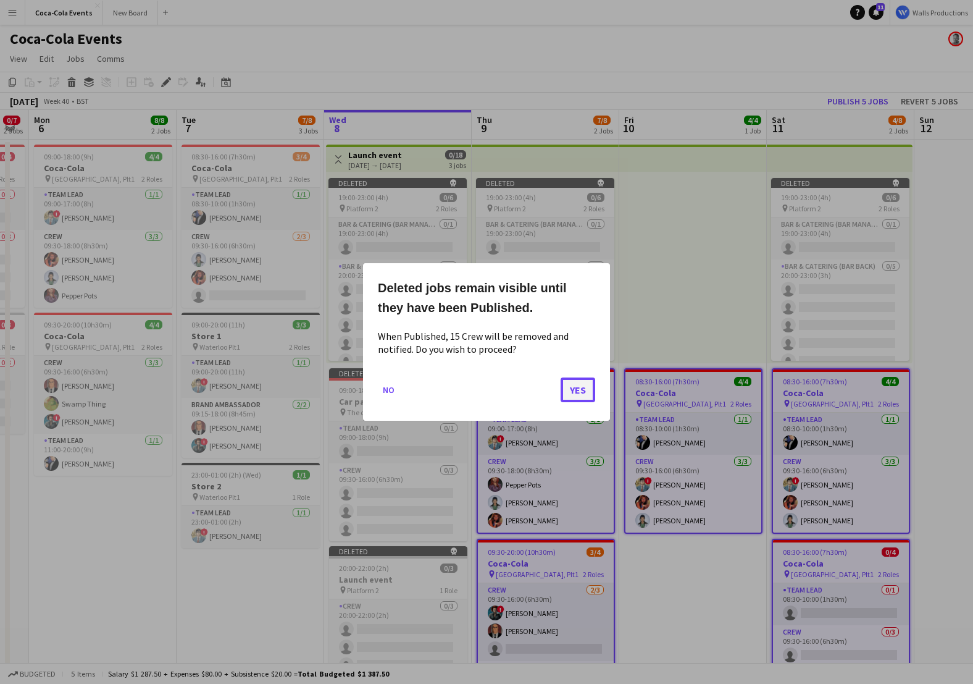
click at [579, 383] on button "Yes" at bounding box center [578, 389] width 35 height 25
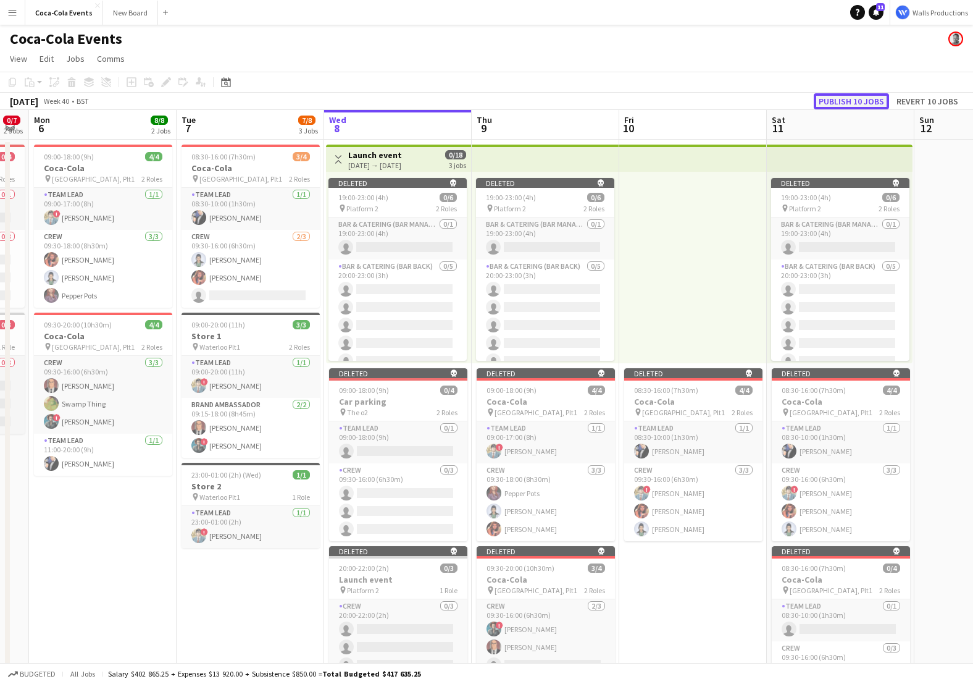
click at [862, 101] on button "Publish 10 jobs" at bounding box center [851, 101] width 75 height 16
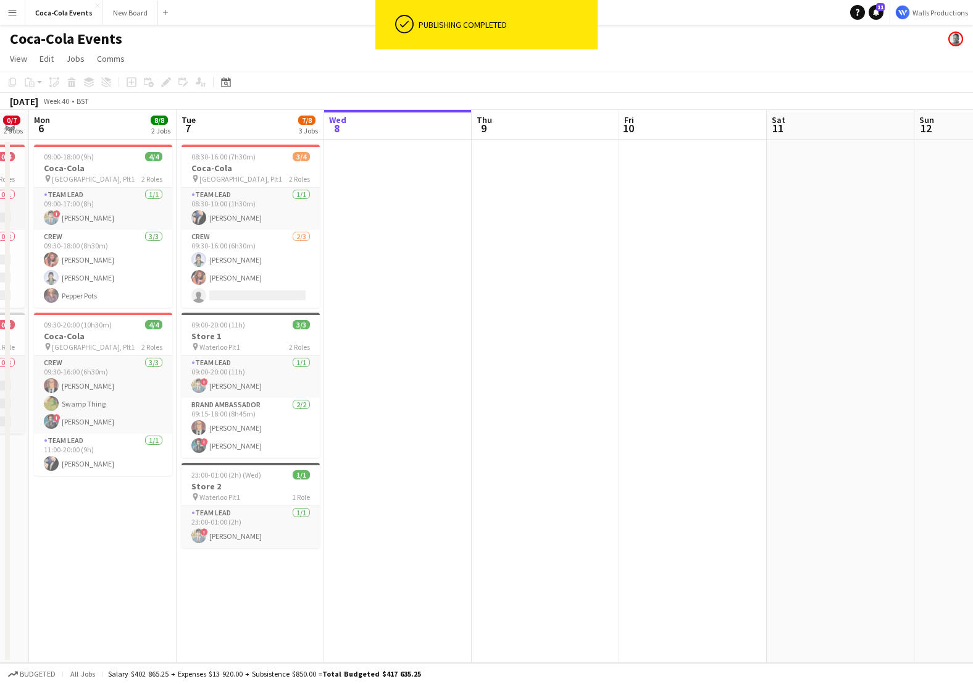
click at [452, 264] on app-date-cell at bounding box center [398, 401] width 148 height 523
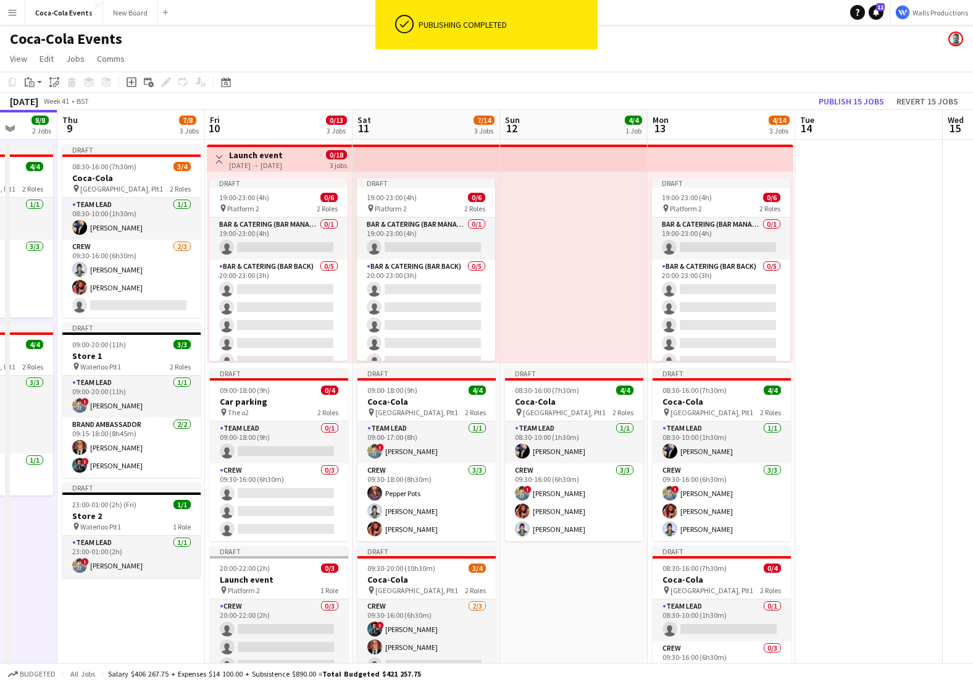
scroll to position [0, 537]
